Goal: Information Seeking & Learning: Learn about a topic

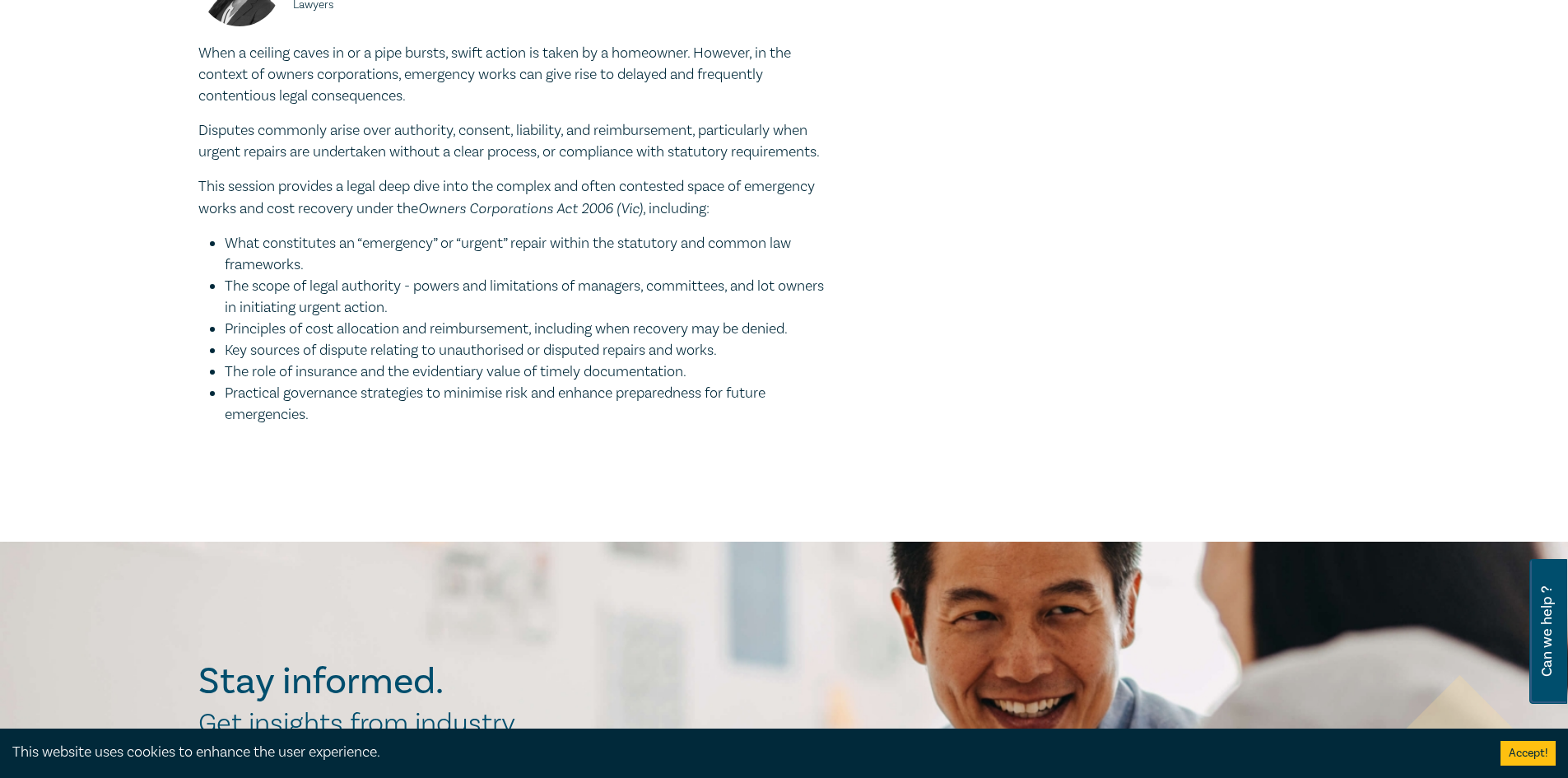
scroll to position [1812, 0]
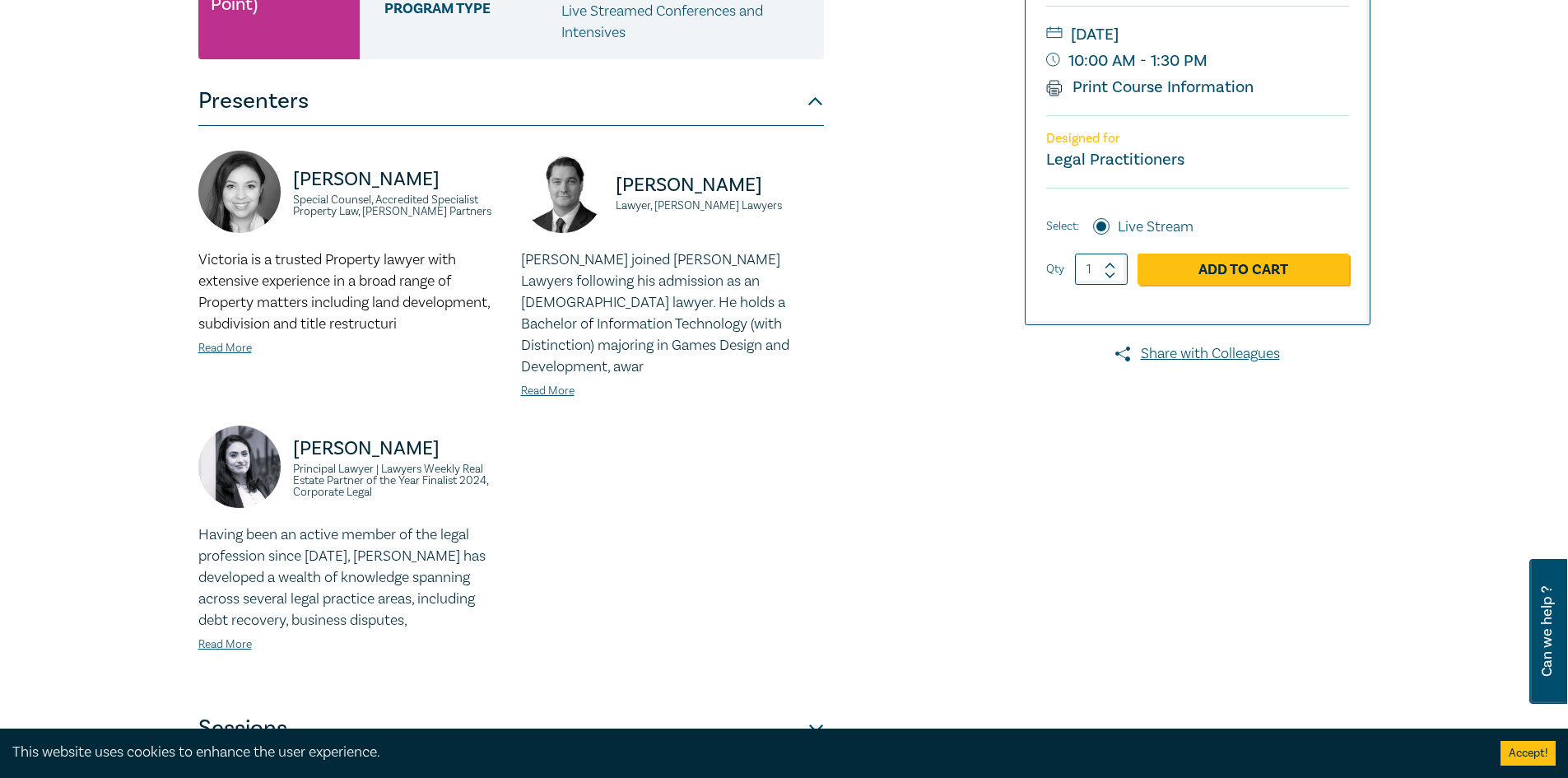
scroll to position [329, 0]
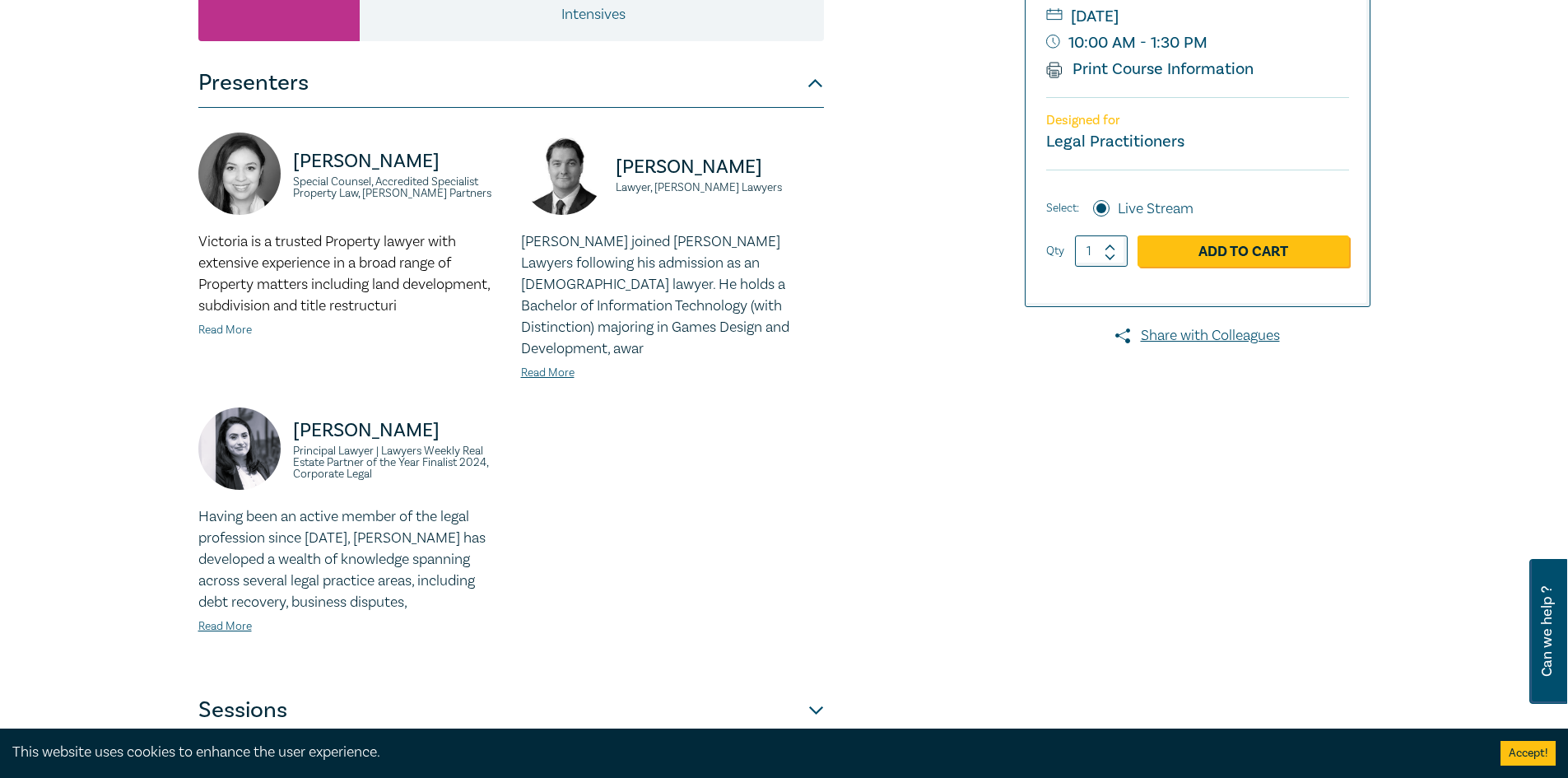
click at [238, 331] on link "Read More" at bounding box center [225, 331] width 53 height 15
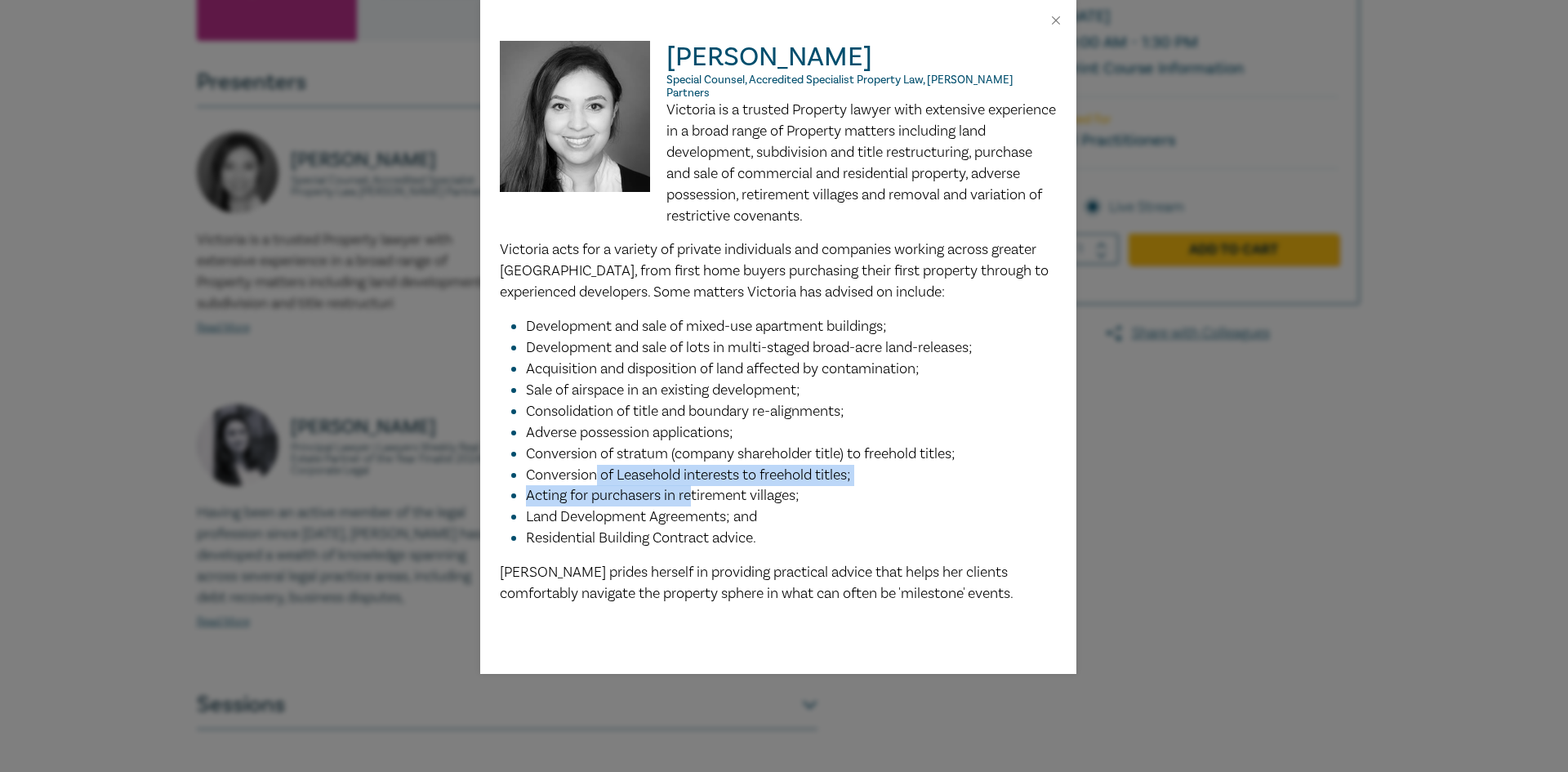
drag, startPoint x: 597, startPoint y: 470, endPoint x: 689, endPoint y: 488, distance: 93.7
click at [689, 488] on ul "Development and sale of mixed-use apartment buildings; Development and sale of …" at bounding box center [777, 432] width 557 height 233
click at [848, 528] on li "Residential Building Contract advice." at bounding box center [791, 538] width 531 height 21
click at [1057, 24] on button "Close" at bounding box center [1056, 21] width 15 height 15
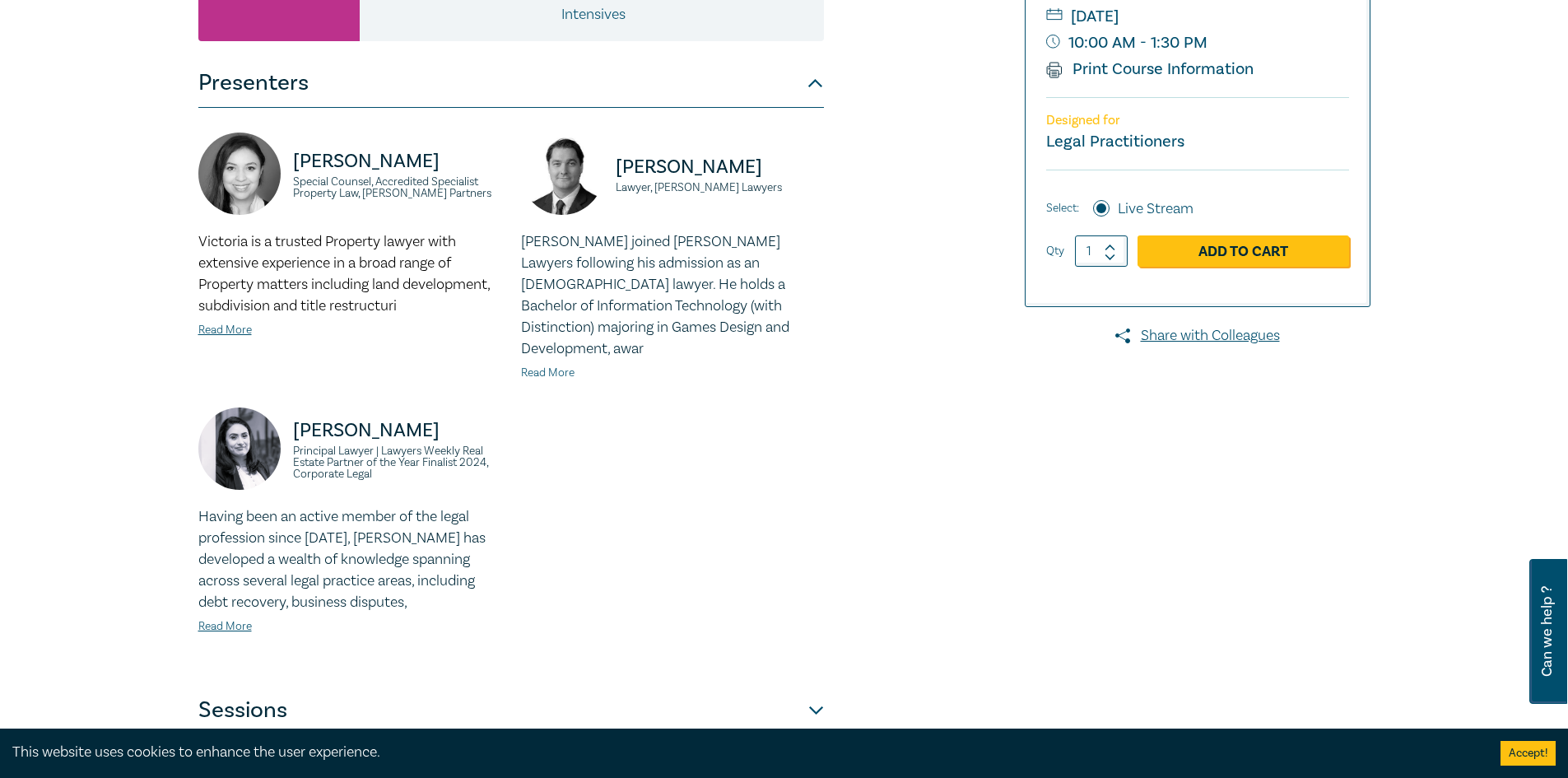
click at [552, 365] on link "Read More" at bounding box center [548, 373] width 53 height 15
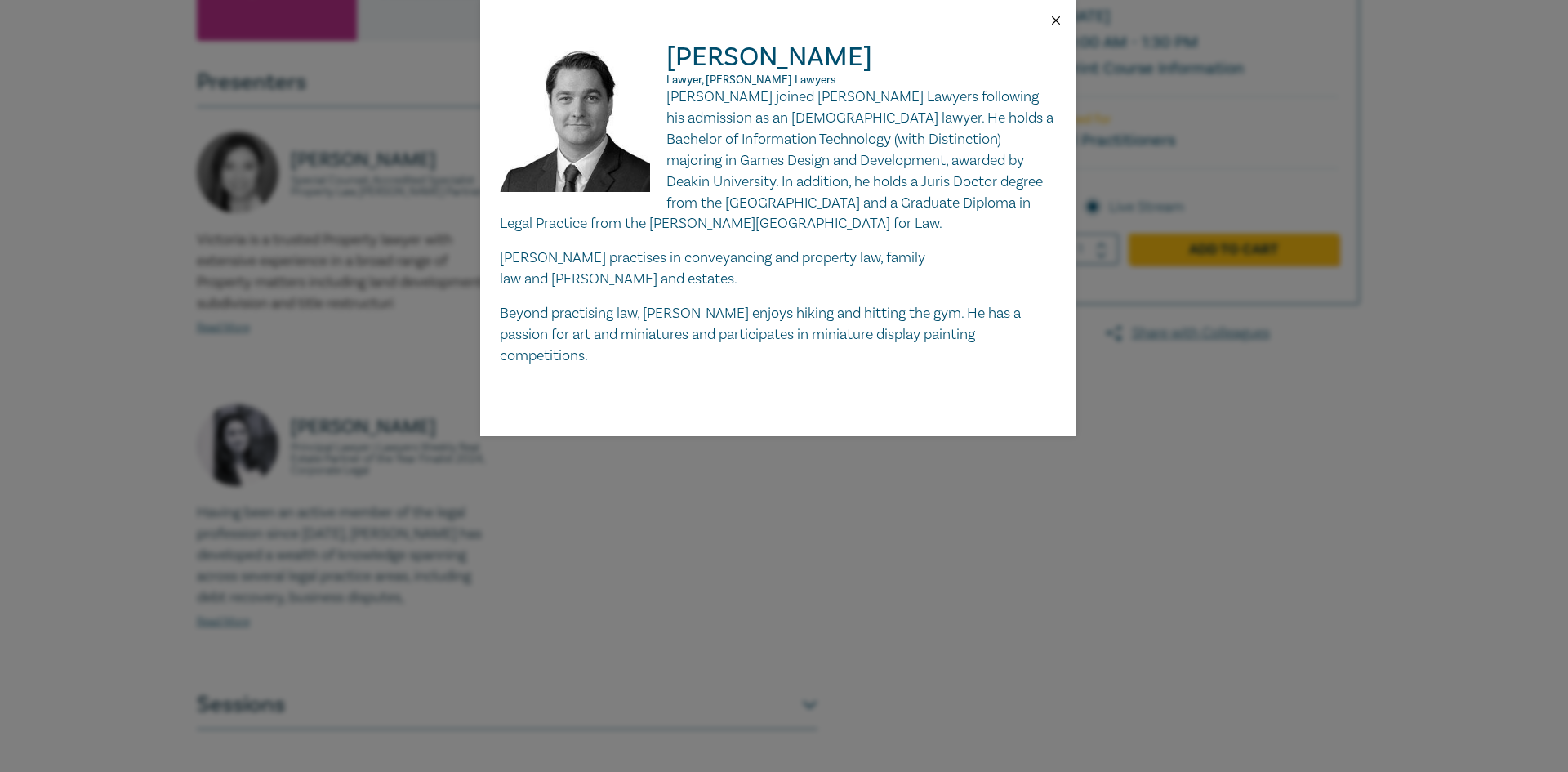
click at [1054, 21] on button "Close" at bounding box center [1056, 21] width 15 height 15
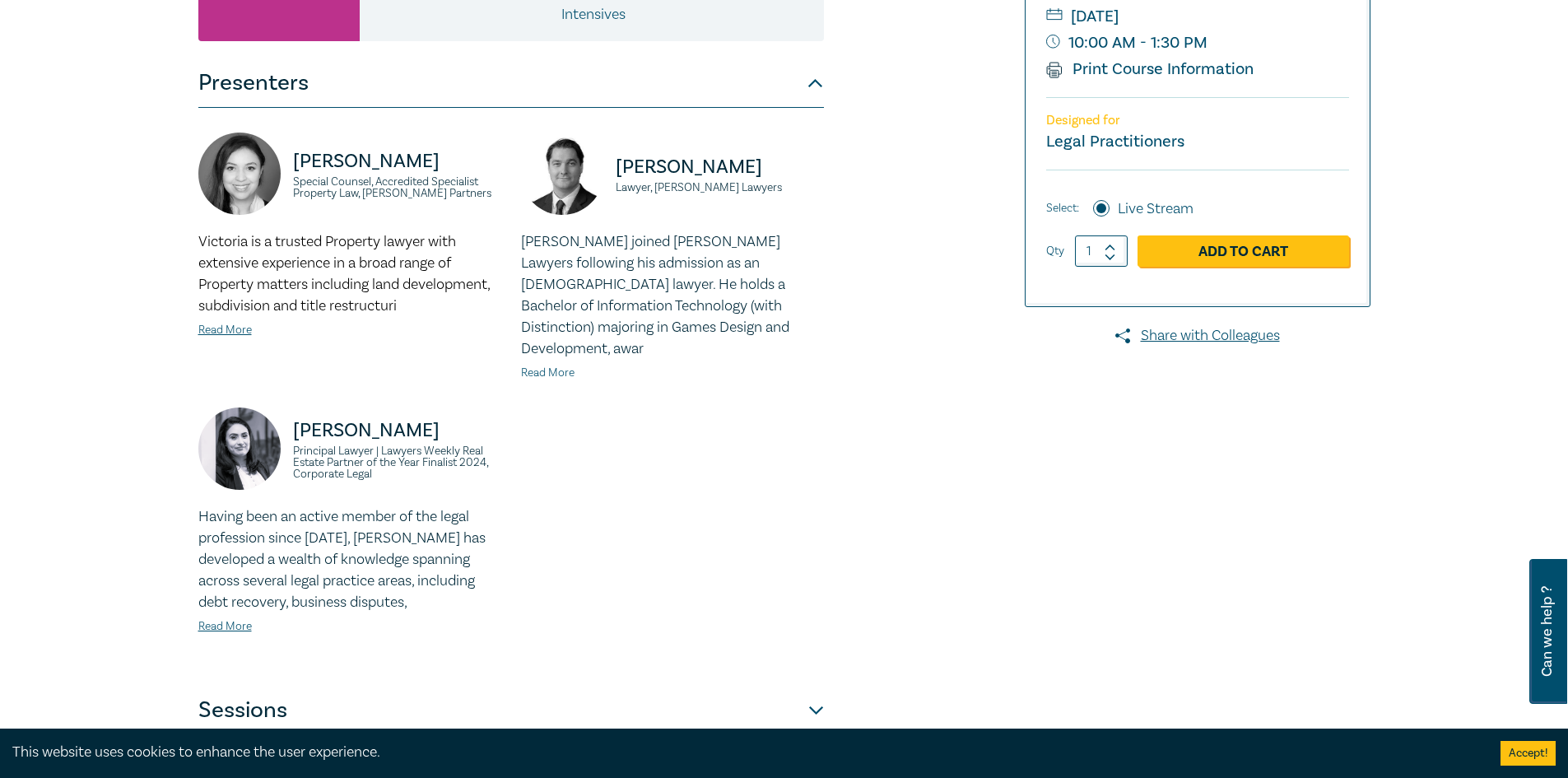
click at [557, 365] on link "Read More" at bounding box center [548, 373] width 53 height 15
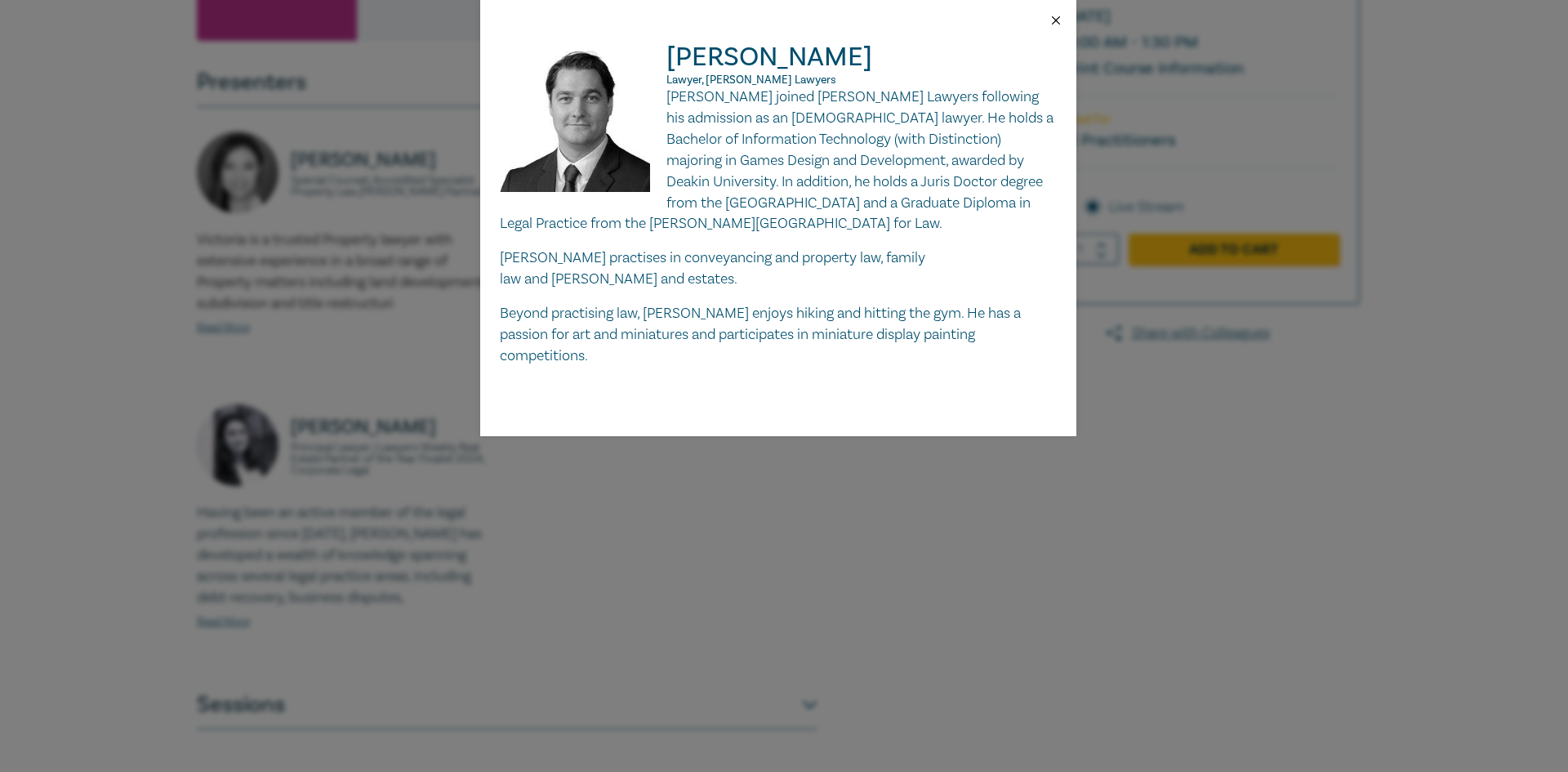
click at [1061, 21] on button "Close" at bounding box center [1056, 21] width 15 height 15
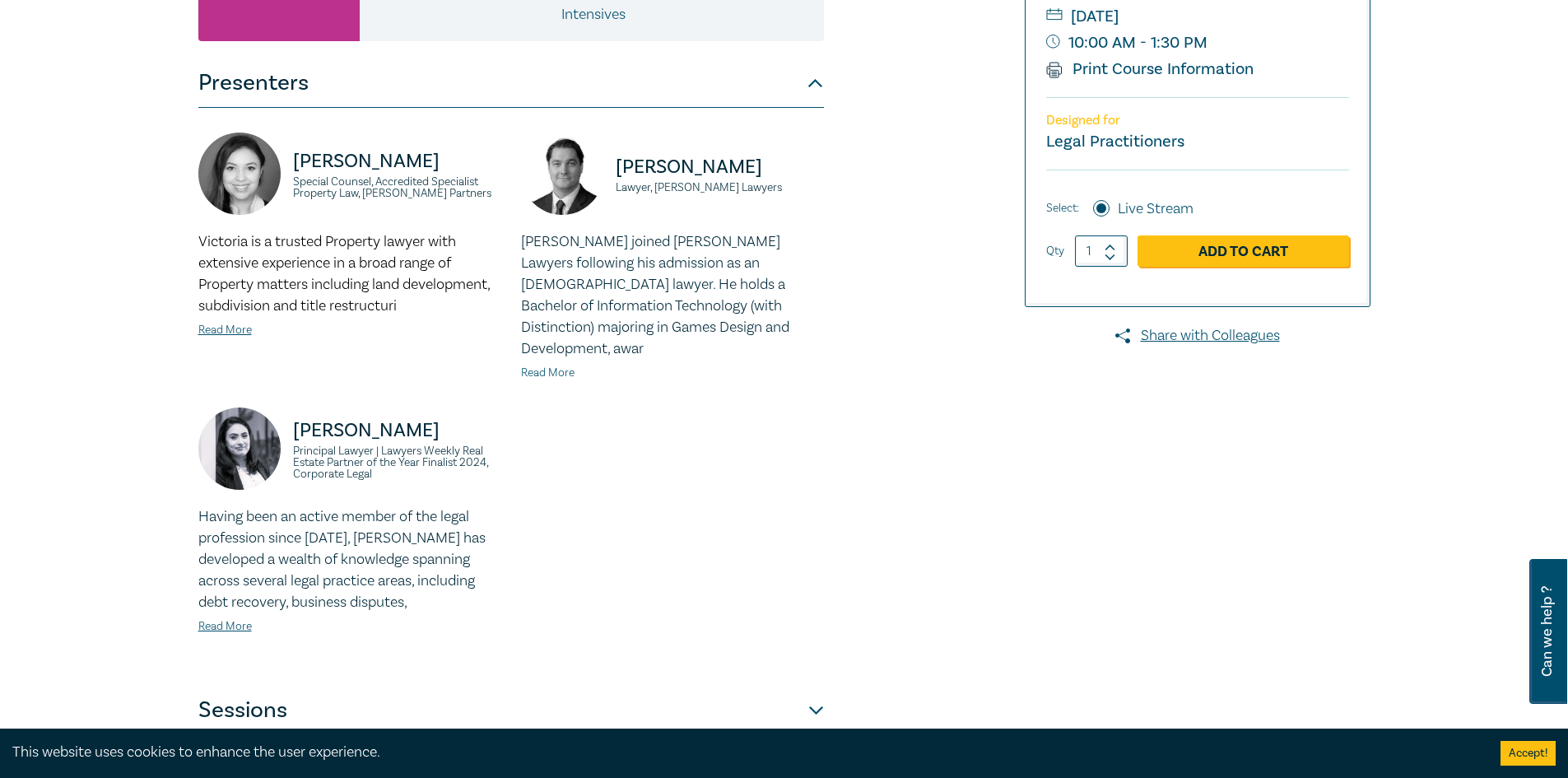
click at [547, 365] on link "Read More" at bounding box center [548, 373] width 53 height 15
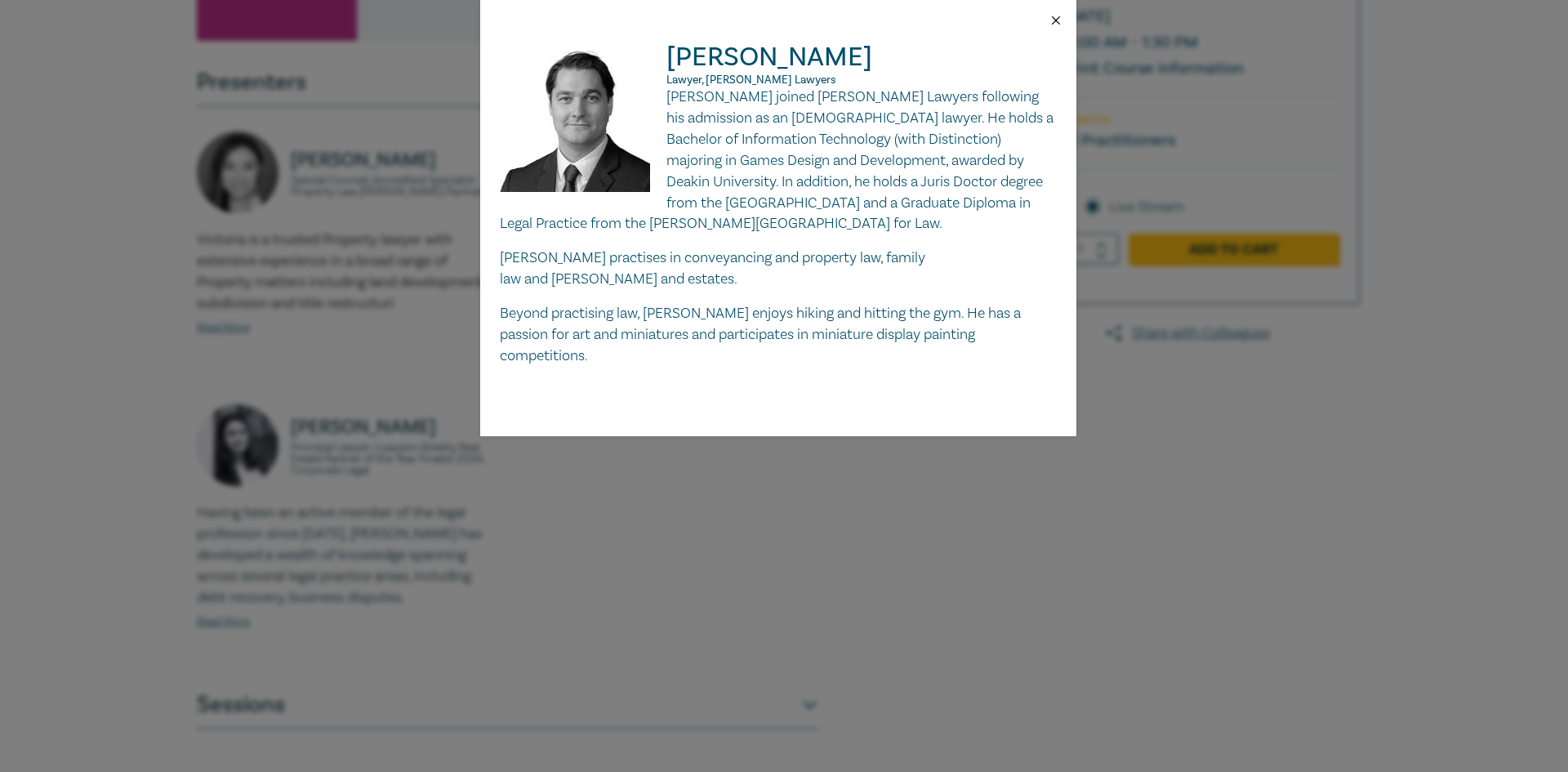
click at [1059, 19] on button "Close" at bounding box center [1056, 21] width 15 height 15
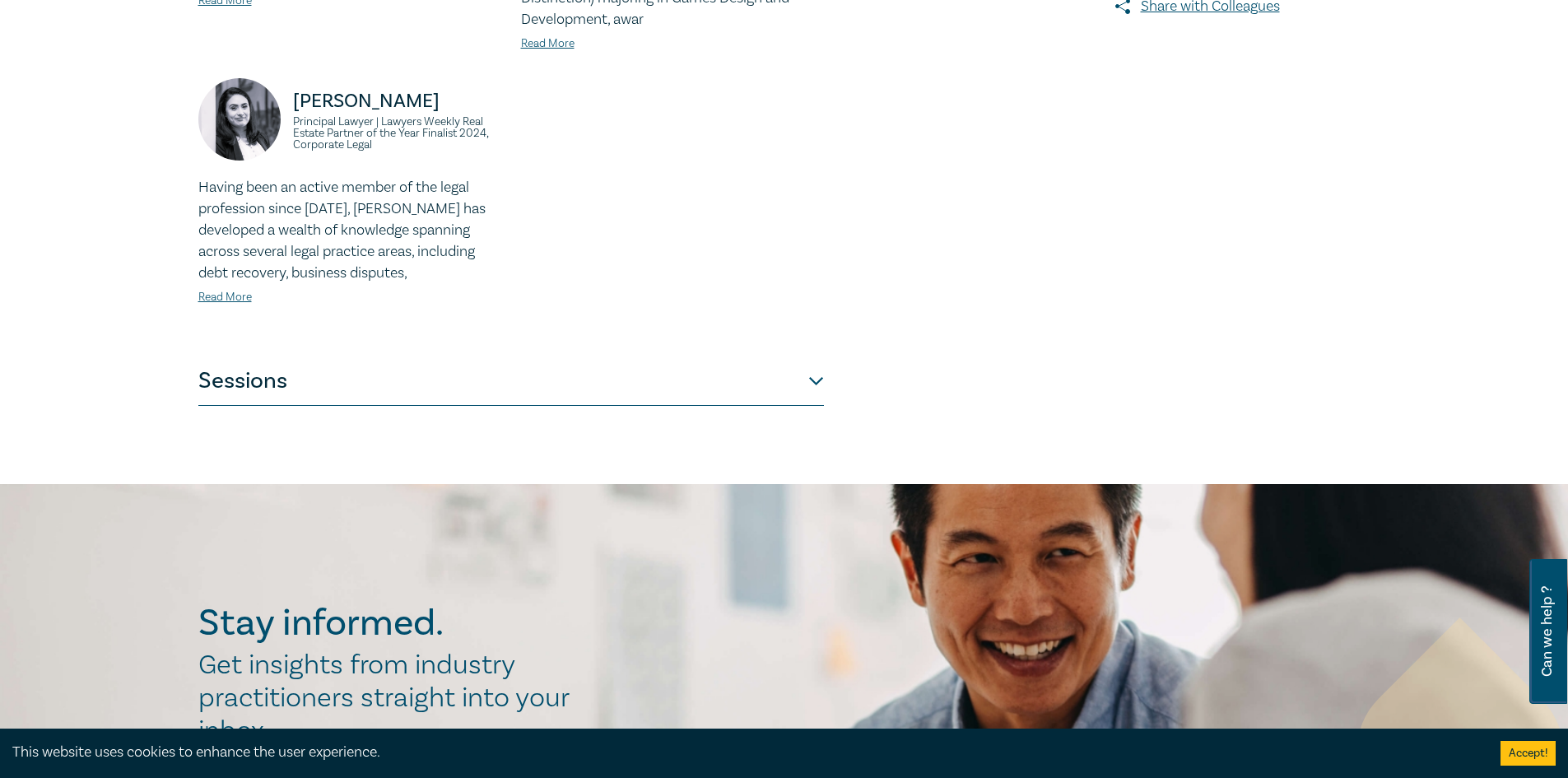
scroll to position [741, 0]
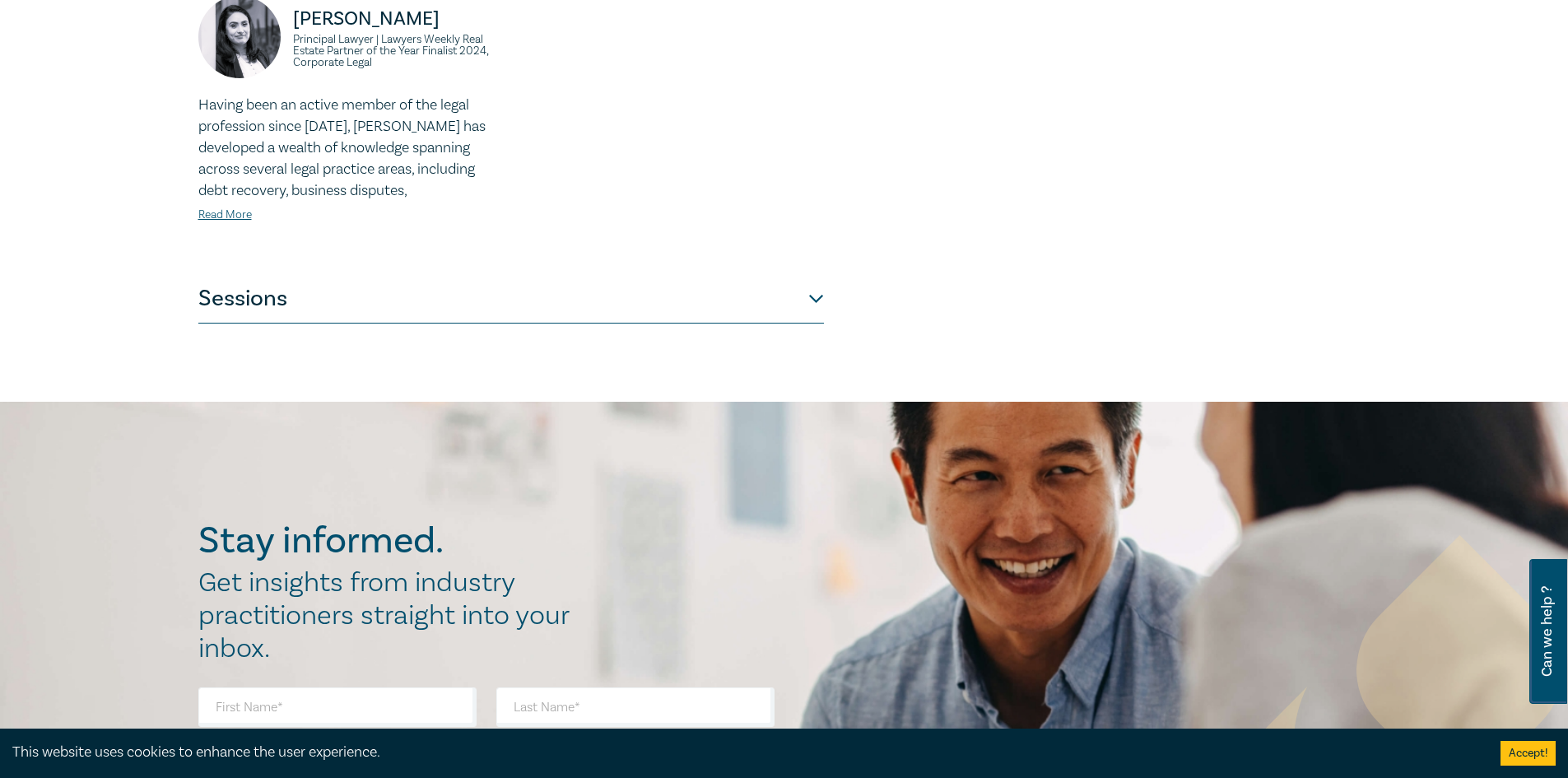
click at [759, 285] on button "Sessions" at bounding box center [511, 299] width 625 height 50
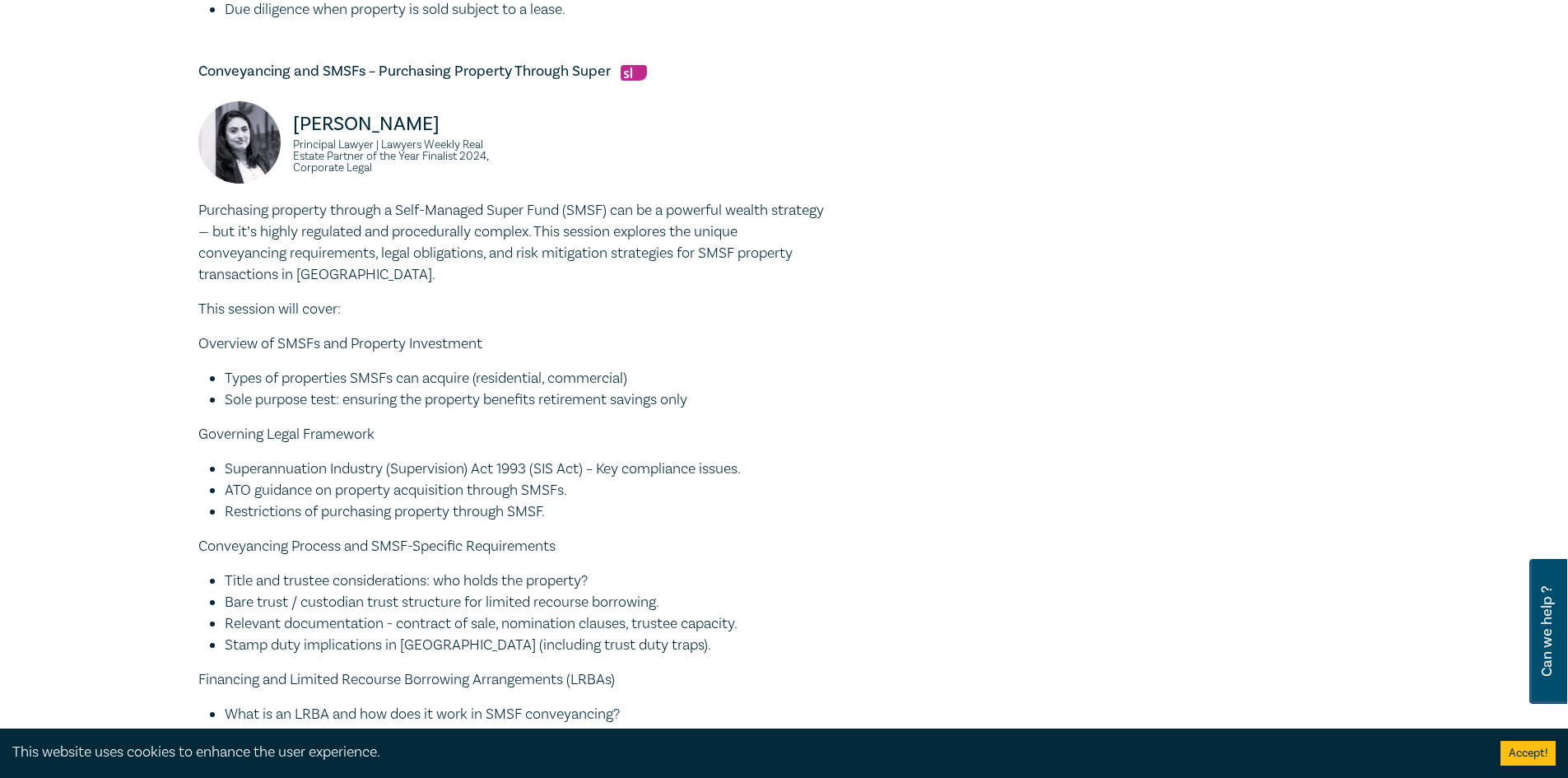
scroll to position [2134, 0]
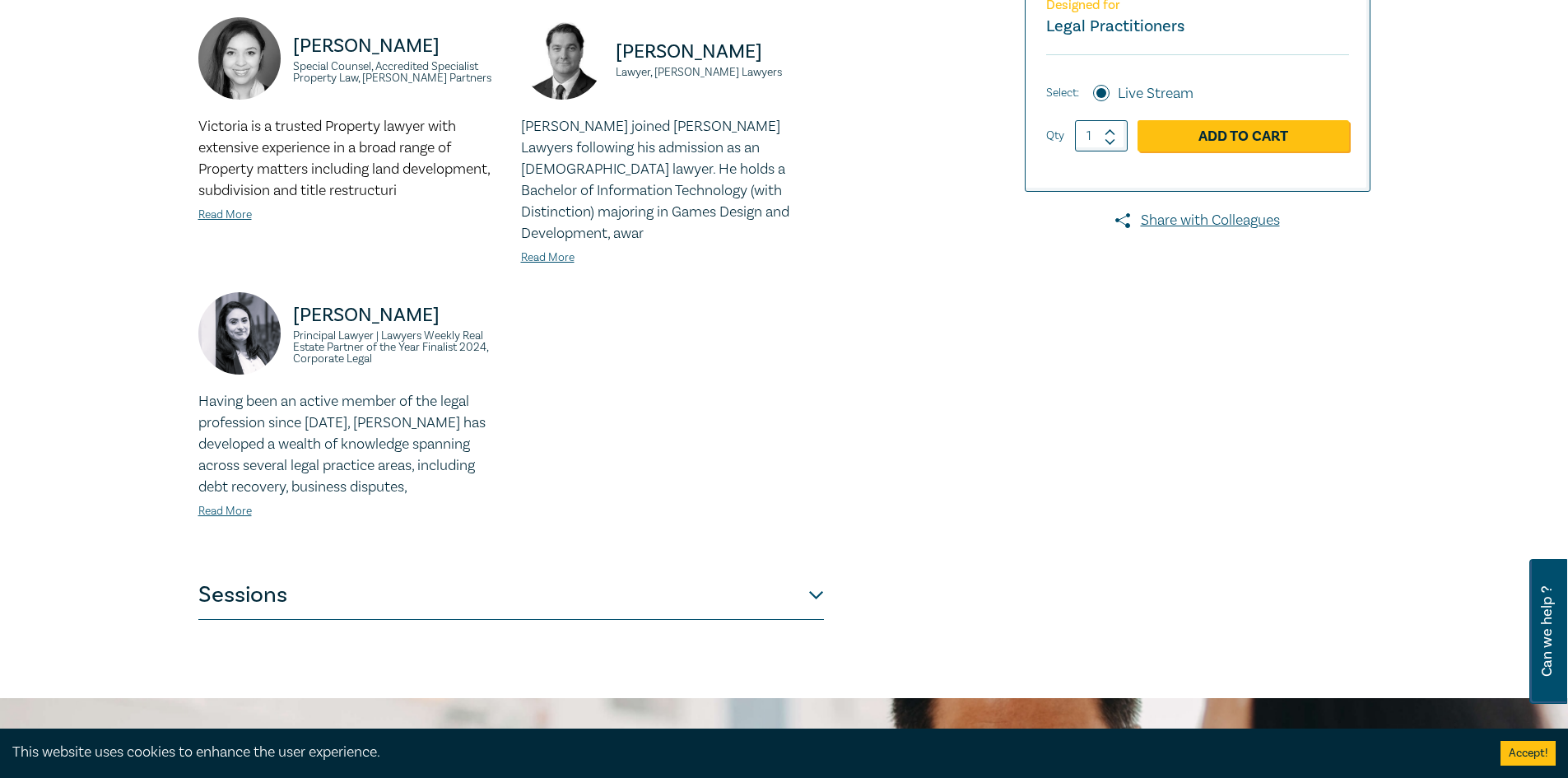
scroll to position [741, 0]
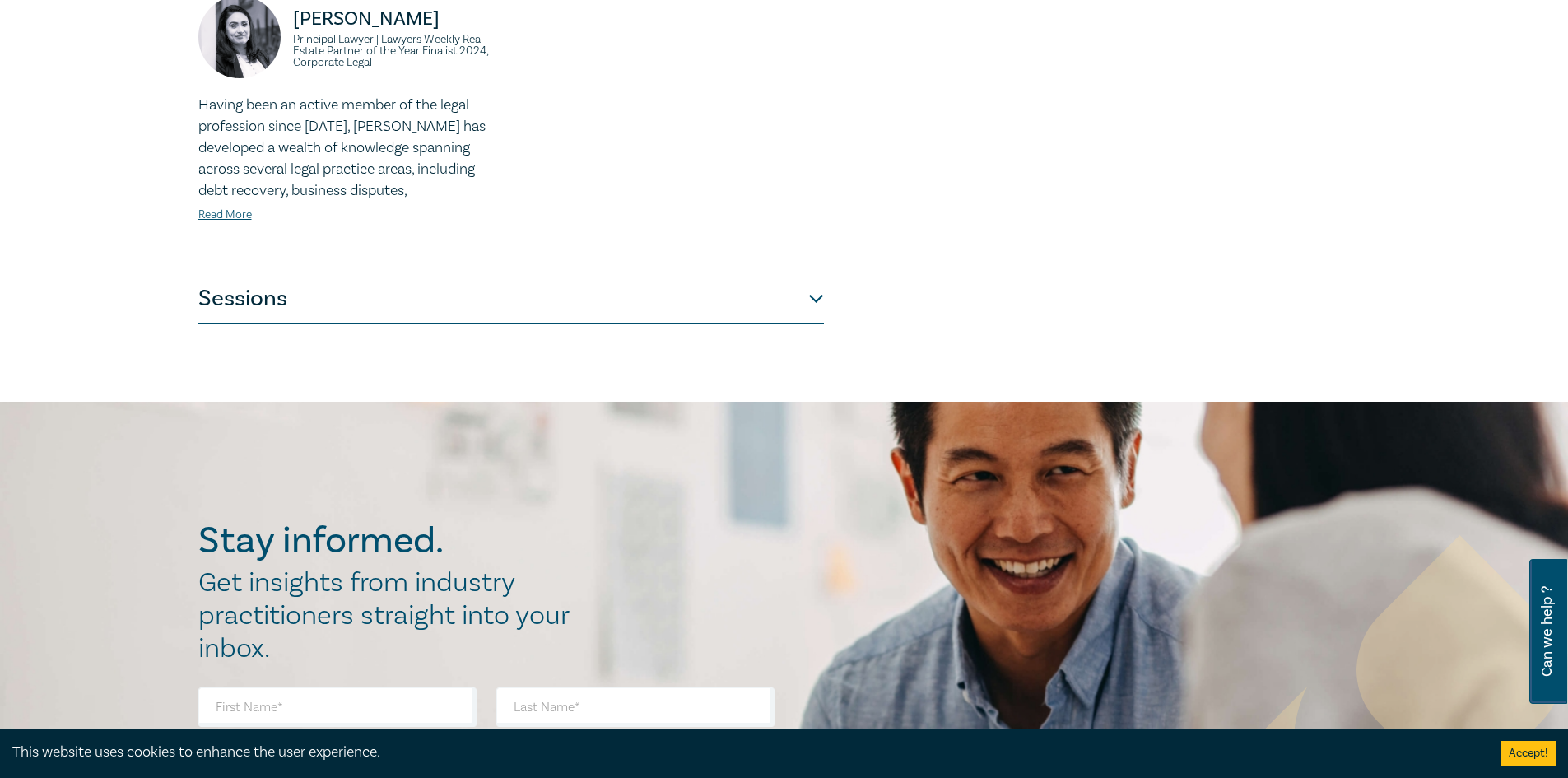
click at [291, 283] on button "Sessions" at bounding box center [511, 299] width 625 height 50
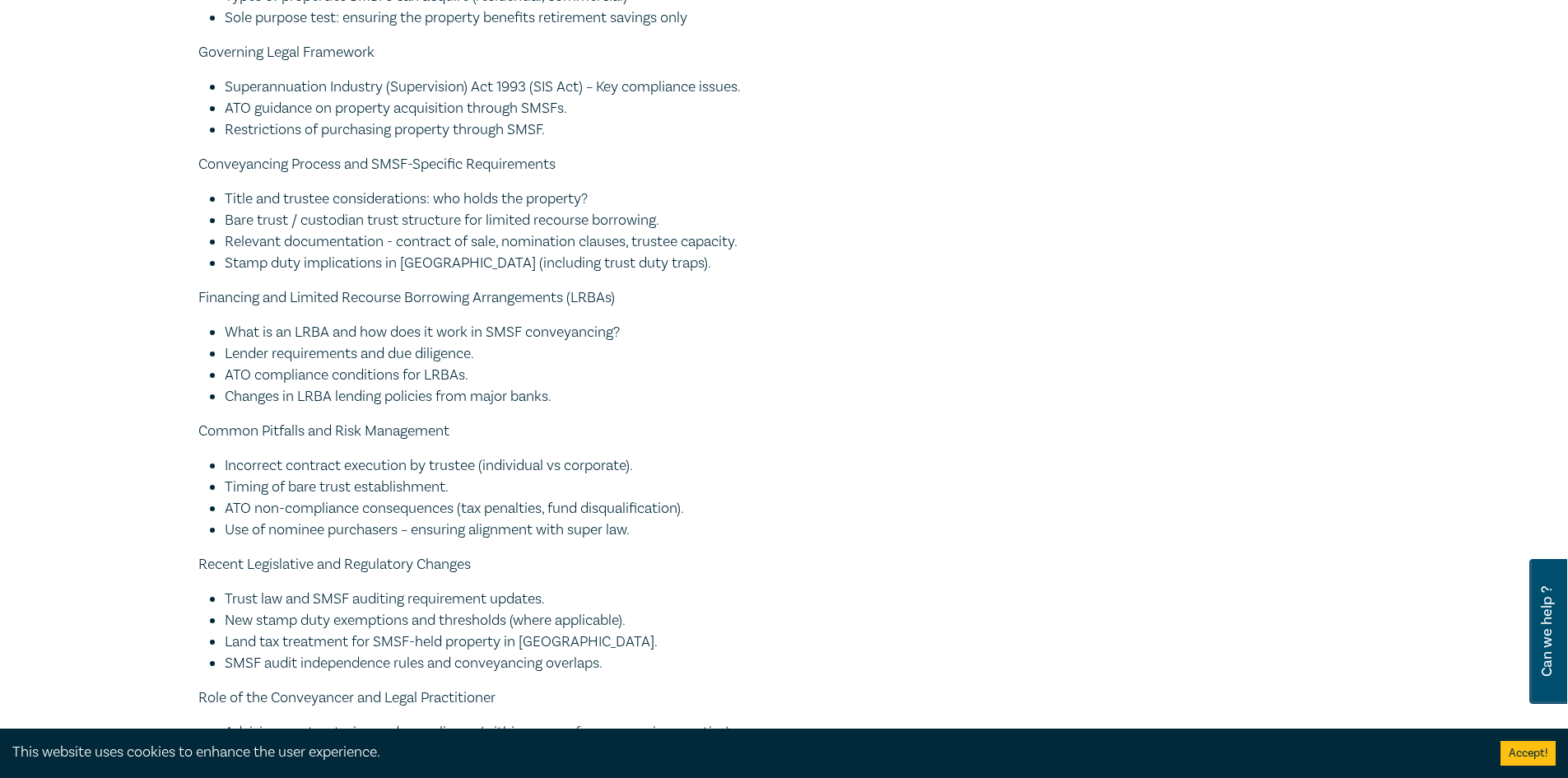
scroll to position [2051, 0]
